Goal: Check status: Check status

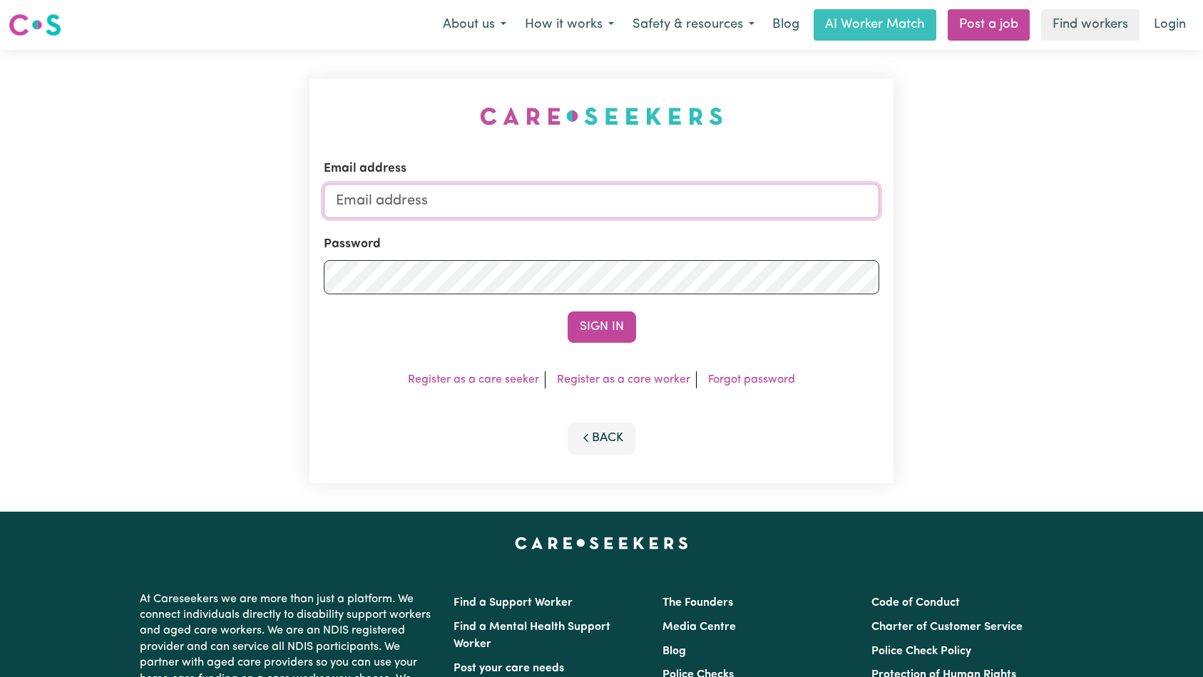
click at [671, 207] on input "Email address" at bounding box center [602, 201] width 556 height 34
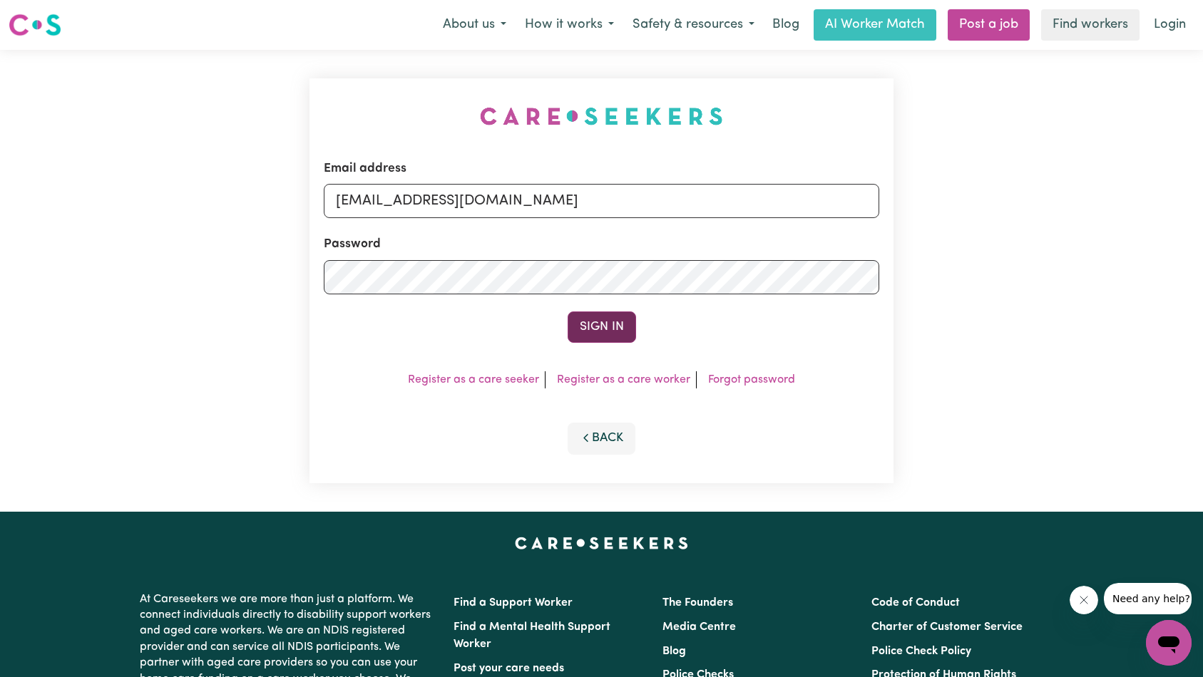
type input "[EMAIL_ADDRESS][DOMAIN_NAME]"
click at [603, 326] on button "Sign In" at bounding box center [602, 327] width 68 height 31
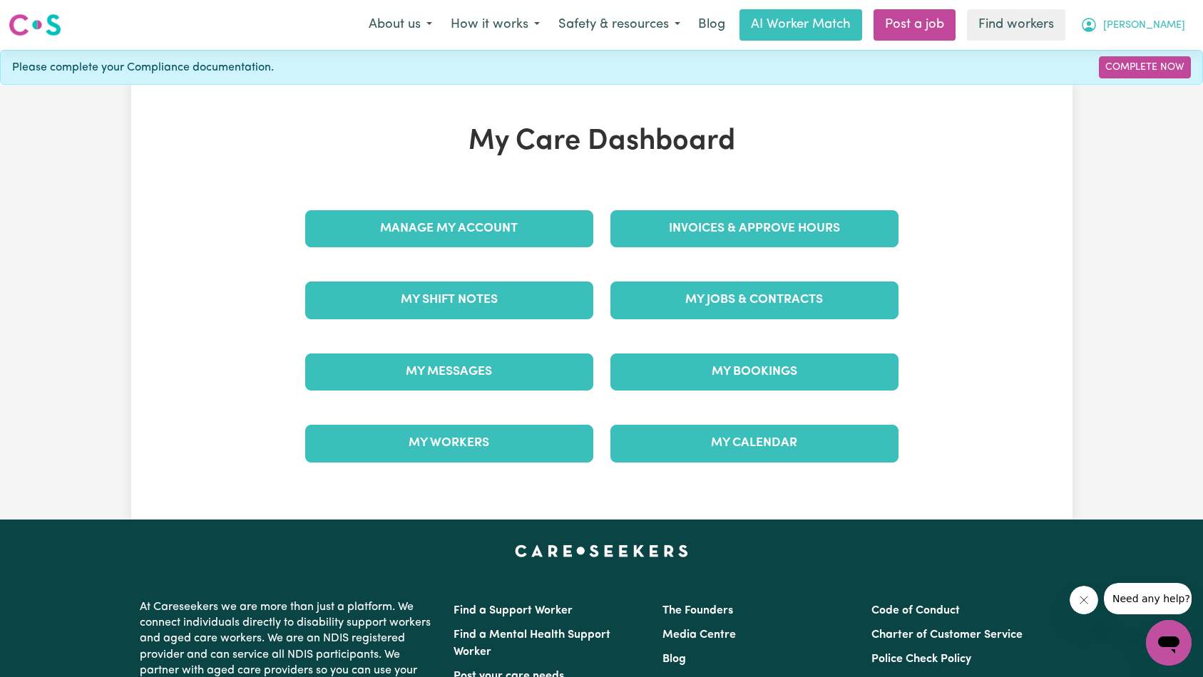
click at [1161, 29] on button "[PERSON_NAME]" at bounding box center [1132, 25] width 123 height 30
click at [1140, 52] on link "My Dashboard" at bounding box center [1137, 55] width 113 height 27
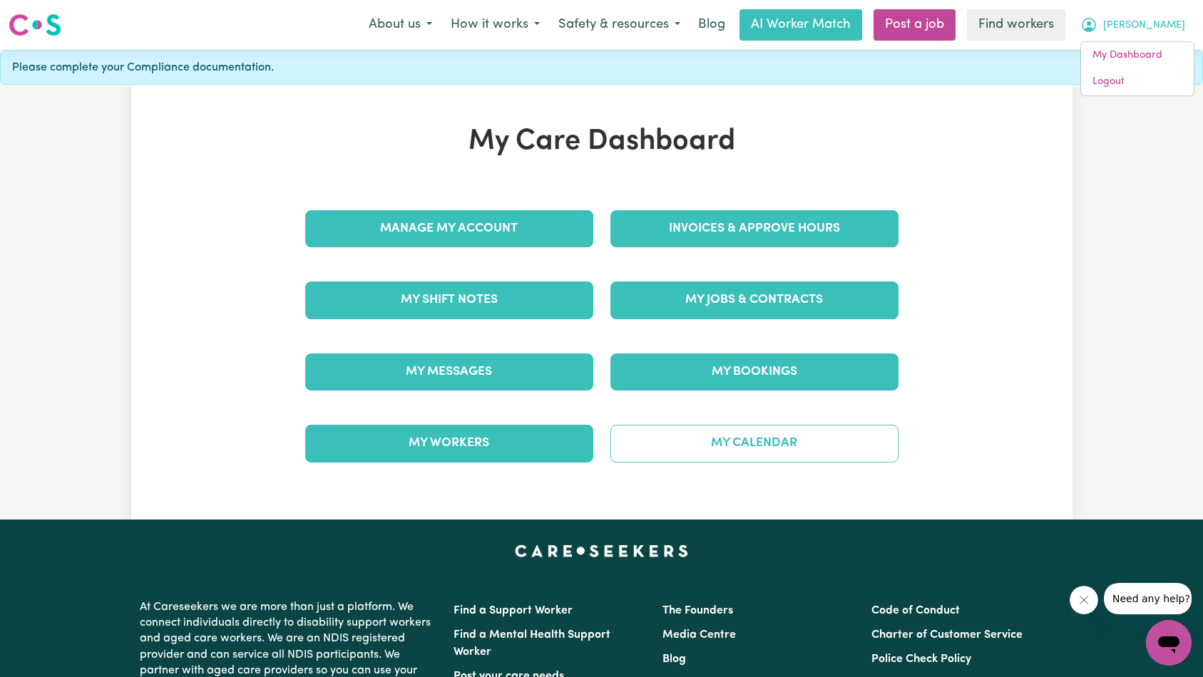
click at [756, 429] on link "My Calendar" at bounding box center [754, 443] width 288 height 37
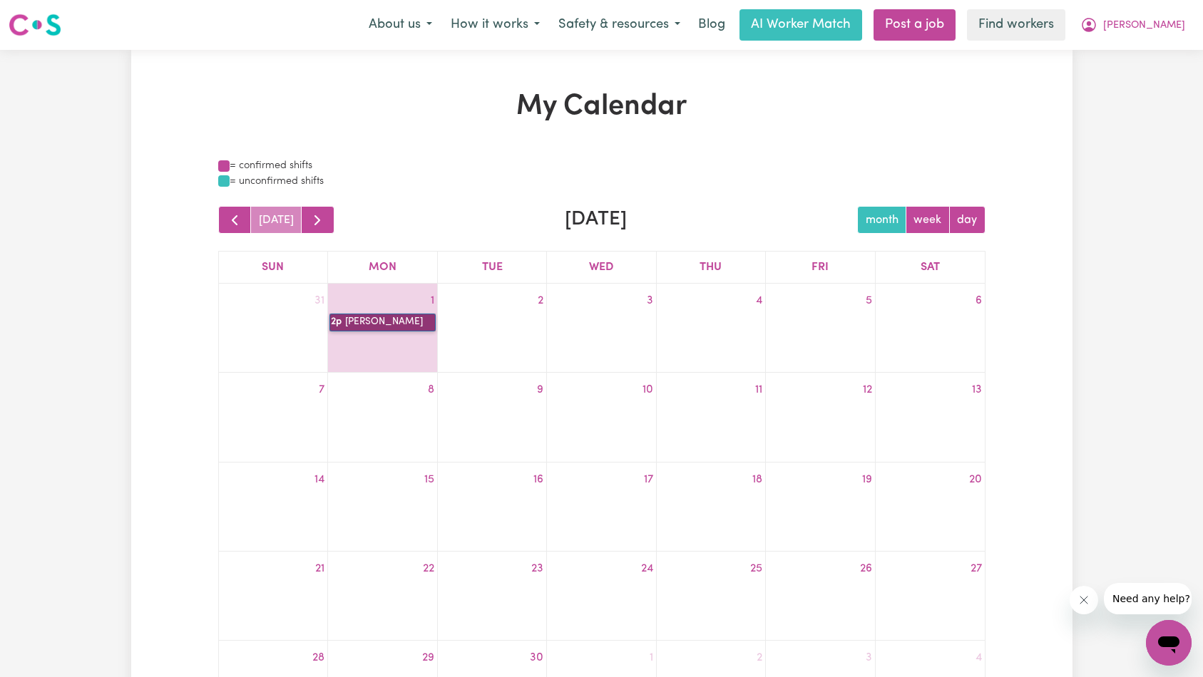
click at [380, 322] on link "2p [PERSON_NAME]" at bounding box center [382, 322] width 106 height 17
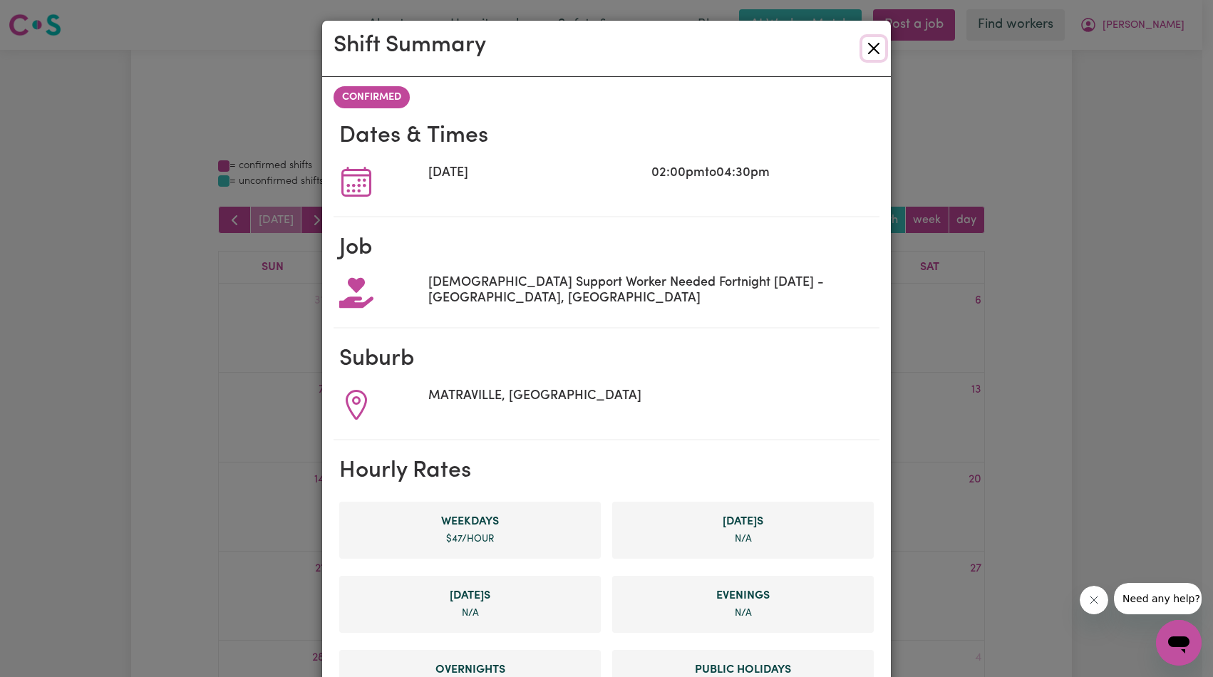
click at [871, 51] on button "Close" at bounding box center [874, 48] width 23 height 23
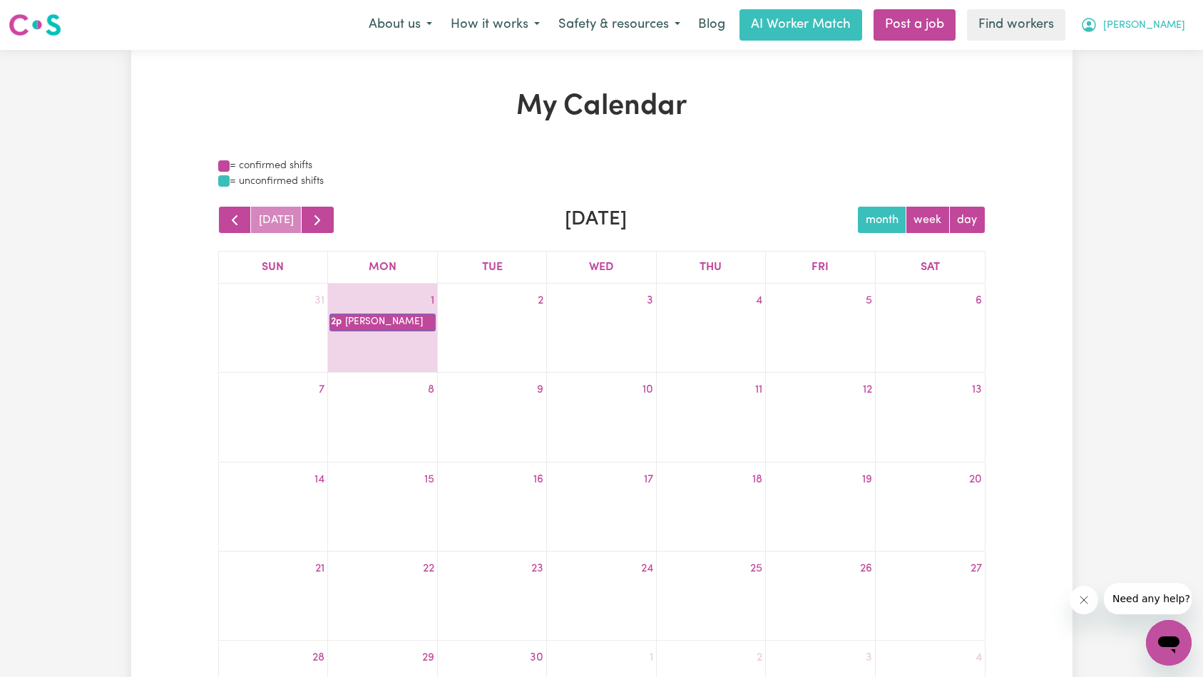
click at [1171, 19] on span "[PERSON_NAME]" at bounding box center [1144, 26] width 82 height 16
click at [1136, 73] on link "Logout" at bounding box center [1137, 81] width 113 height 27
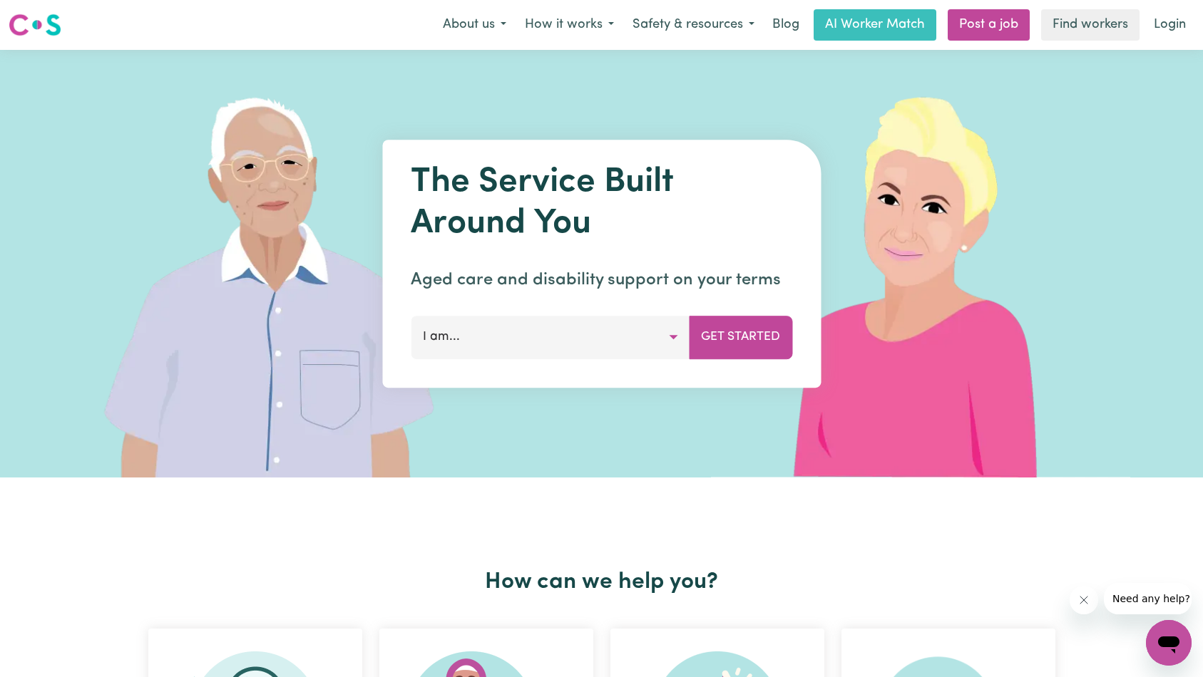
click at [1169, 25] on link "Login" at bounding box center [1169, 24] width 49 height 31
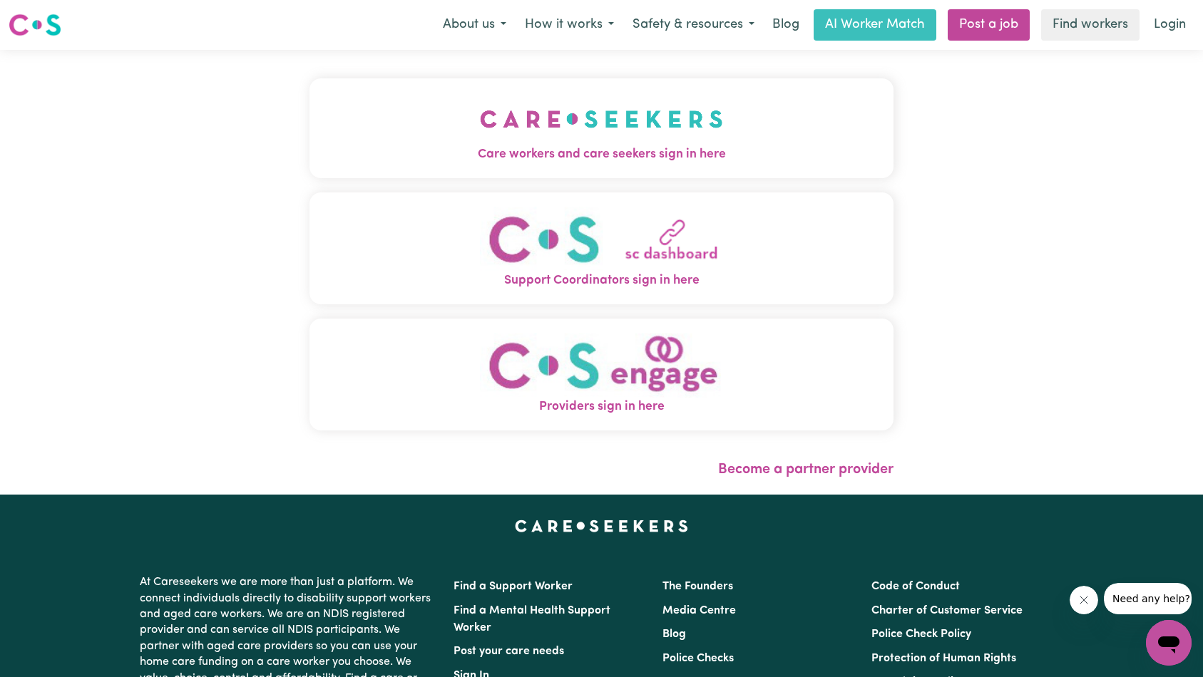
click at [480, 96] on img "Care workers and care seekers sign in here" at bounding box center [601, 119] width 243 height 53
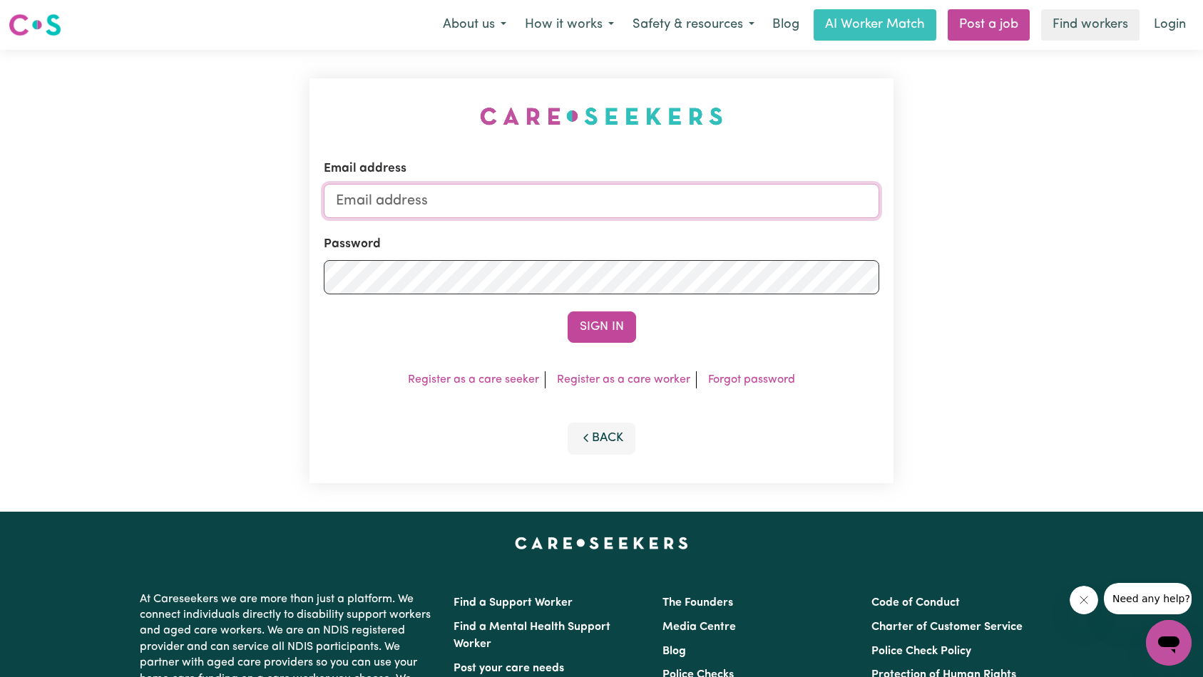
click at [687, 200] on input "Email address" at bounding box center [602, 201] width 556 height 34
type input "superuser~[EMAIL_ADDRESS][DOMAIN_NAME]"
click at [602, 327] on button "Sign In" at bounding box center [602, 327] width 68 height 31
